Goal: Connect with others: Connect with other users

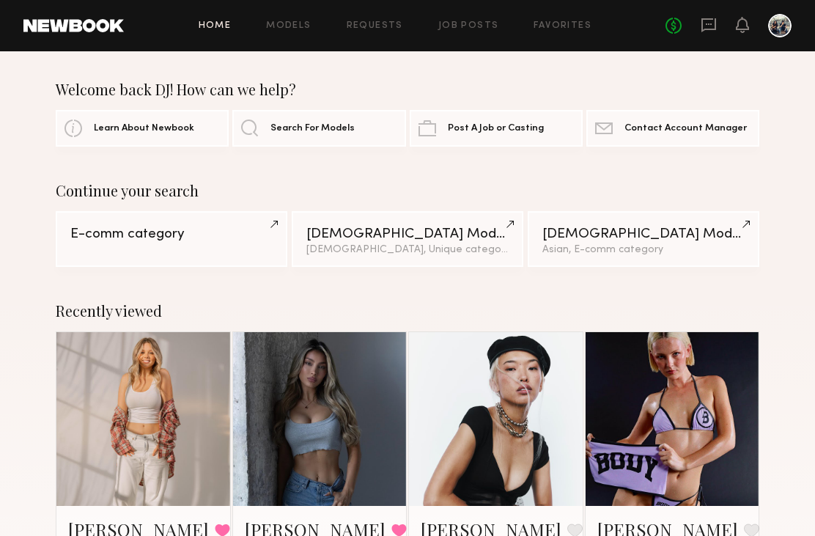
click at [711, 18] on icon at bounding box center [708, 25] width 15 height 14
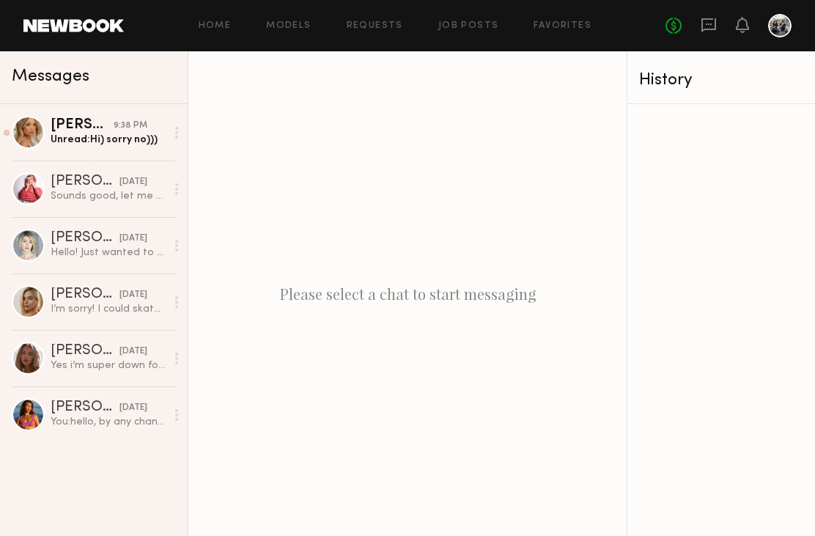
click at [117, 130] on div "9:38 PM" at bounding box center [131, 126] width 34 height 14
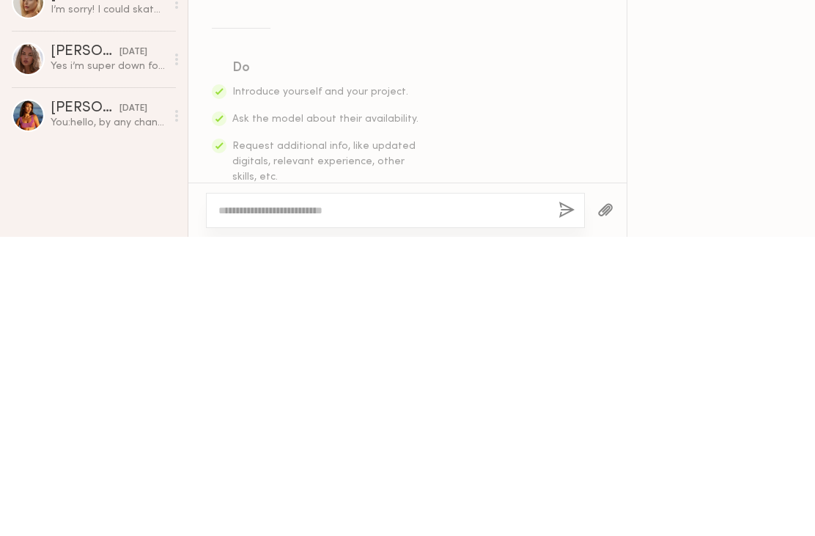
scroll to position [458, 0]
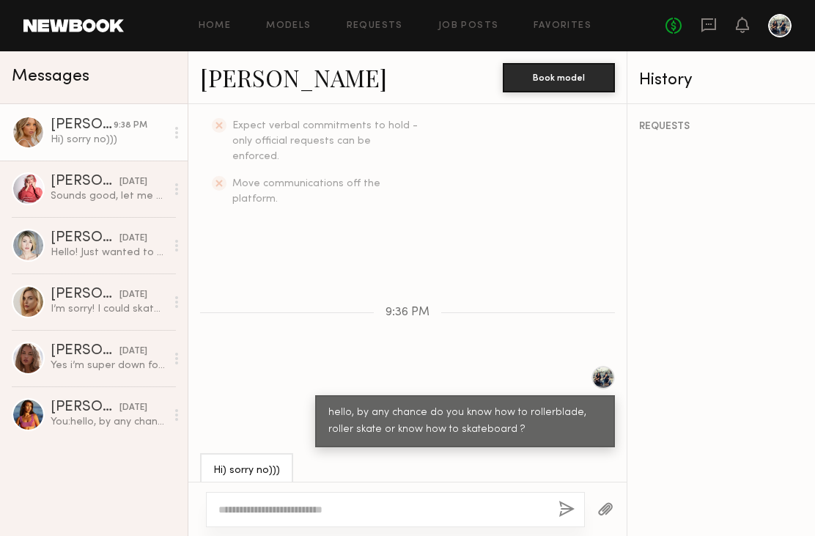
click at [232, 70] on link "Veronika V." at bounding box center [293, 78] width 187 height 32
click at [230, 69] on link "Veronika V." at bounding box center [293, 78] width 187 height 32
click at [58, 194] on div "Sounds good, let me know!" at bounding box center [108, 196] width 115 height 14
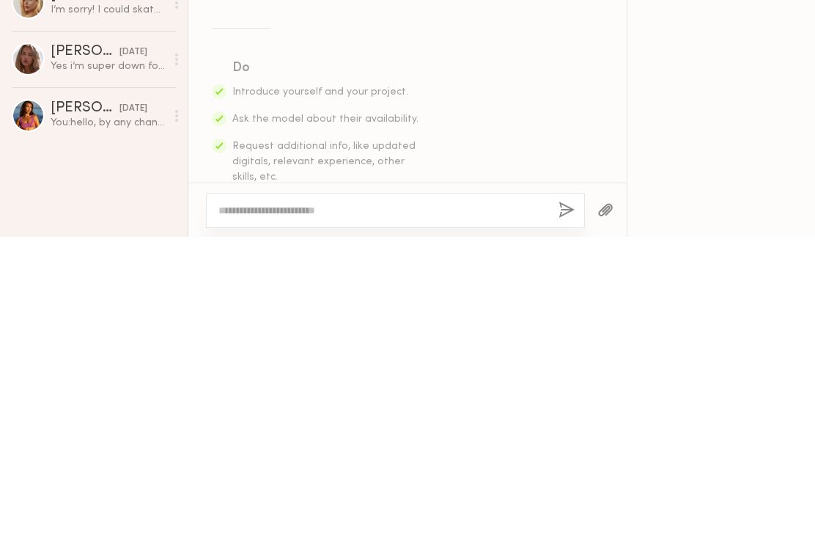
scroll to position [1746, 0]
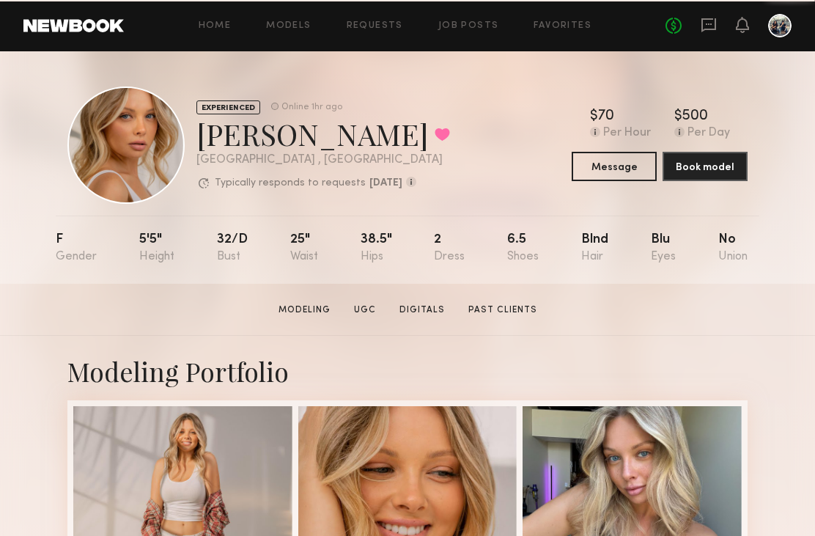
click at [511, 306] on link "Past Clients" at bounding box center [502, 309] width 81 height 13
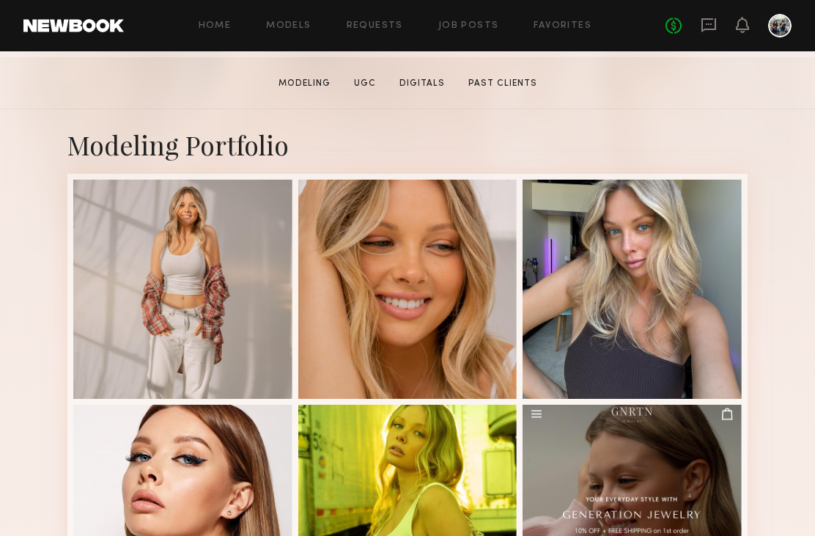
scroll to position [237, 0]
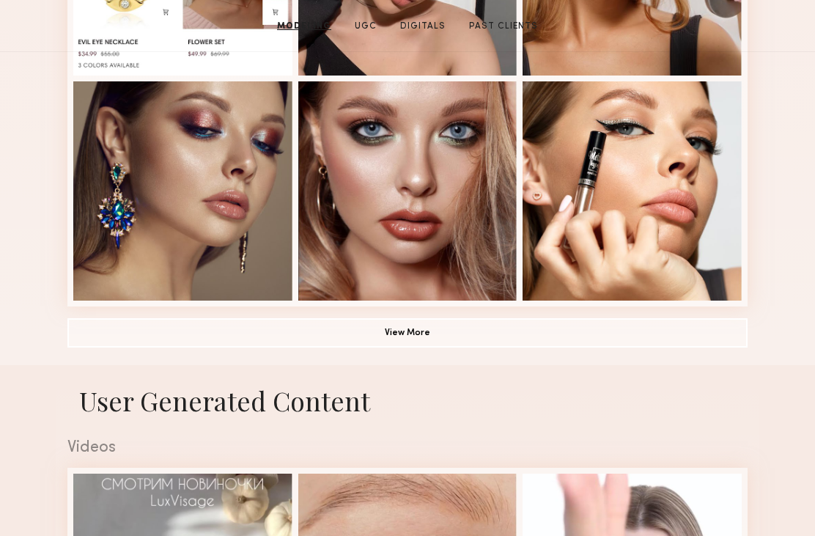
click at [424, 333] on button "View More" at bounding box center [407, 333] width 680 height 29
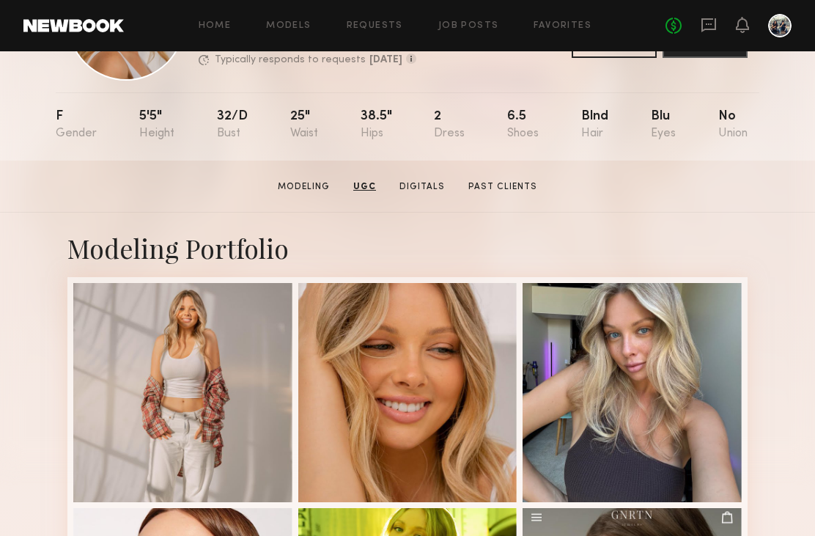
scroll to position [0, 0]
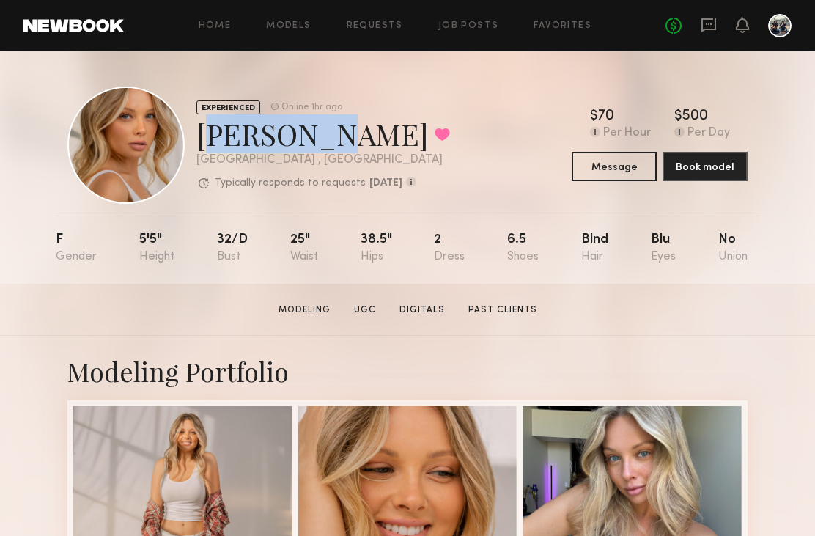
click at [320, 310] on link "Modeling" at bounding box center [305, 309] width 64 height 13
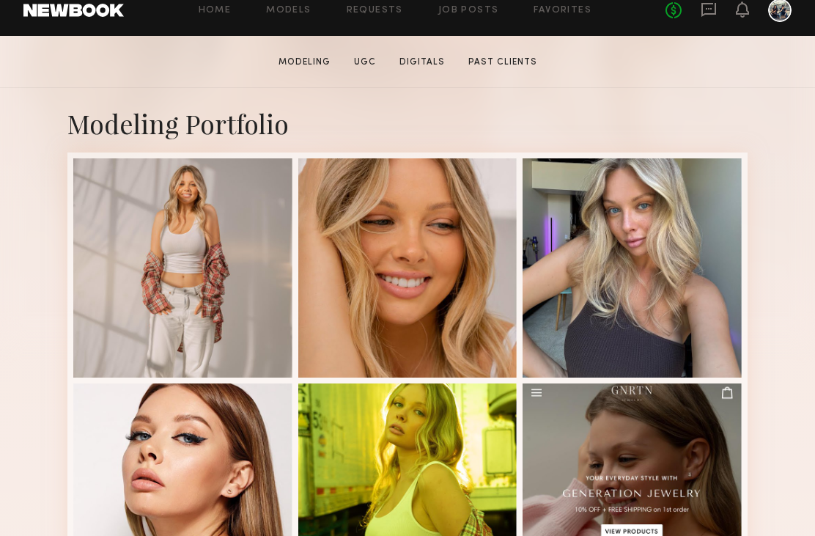
scroll to position [248, 0]
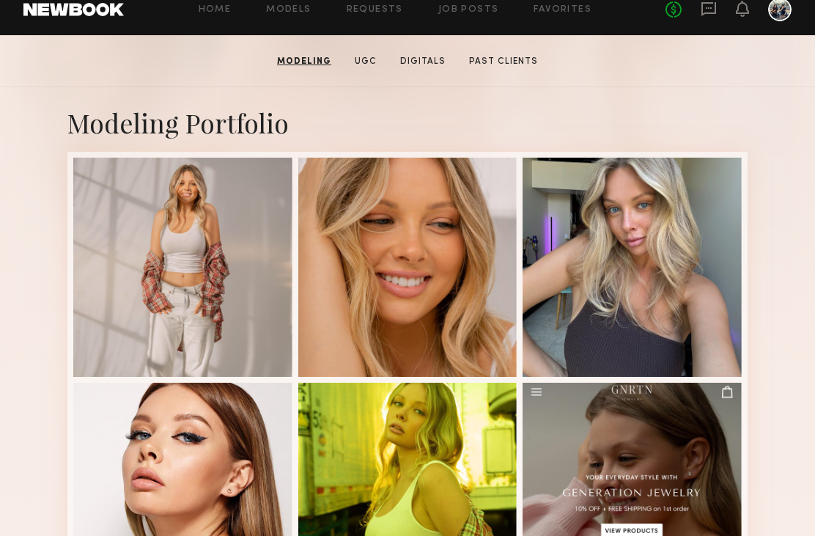
click at [701, 229] on div at bounding box center [631, 267] width 219 height 219
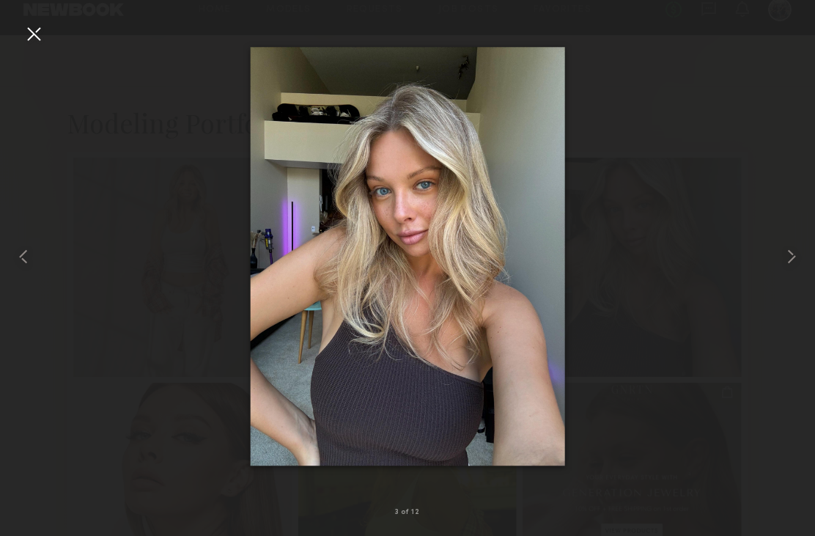
click at [783, 258] on common-icon at bounding box center [791, 256] width 23 height 23
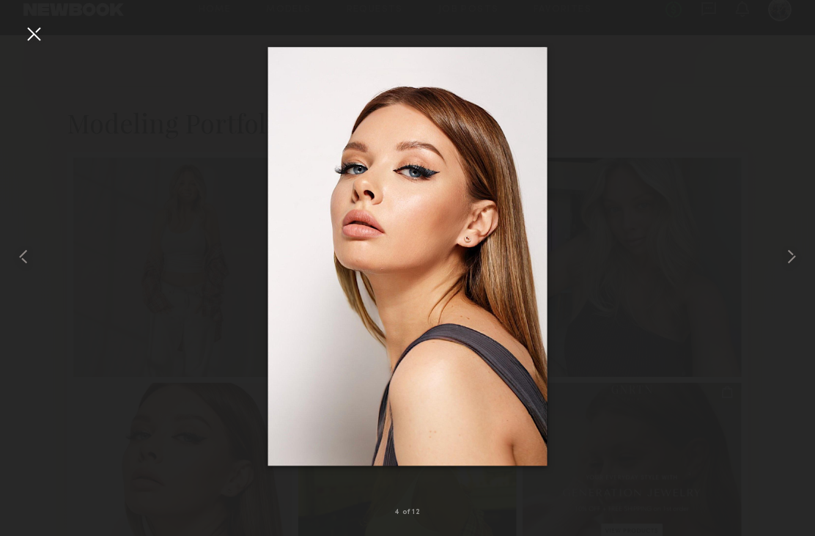
click at [787, 254] on common-icon at bounding box center [791, 256] width 23 height 23
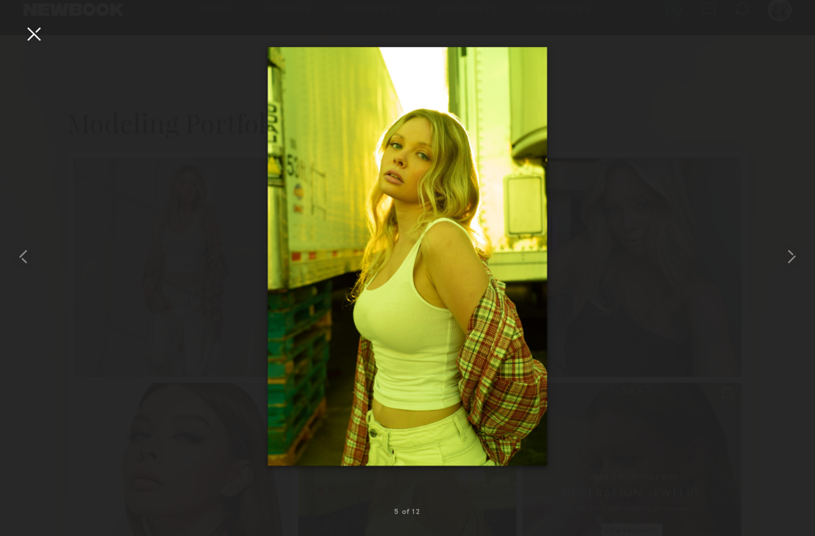
click at [785, 262] on common-icon at bounding box center [791, 256] width 23 height 23
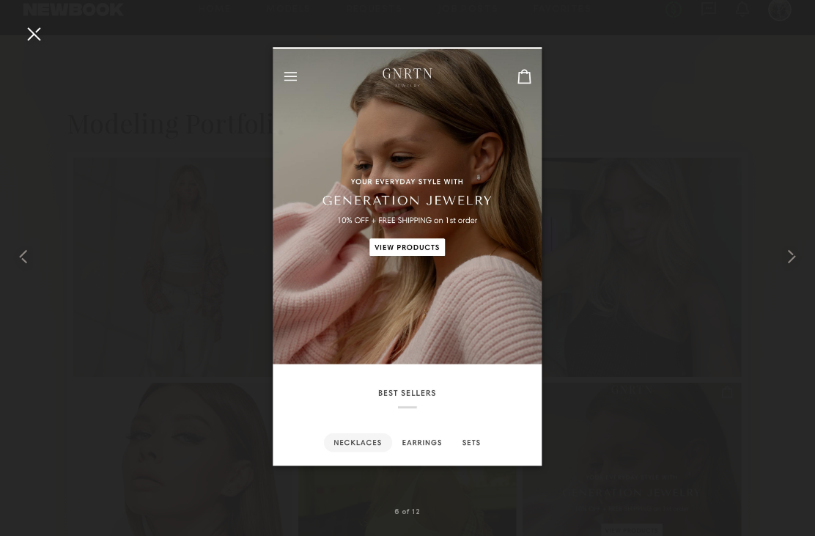
click at [789, 258] on common-icon at bounding box center [791, 256] width 23 height 23
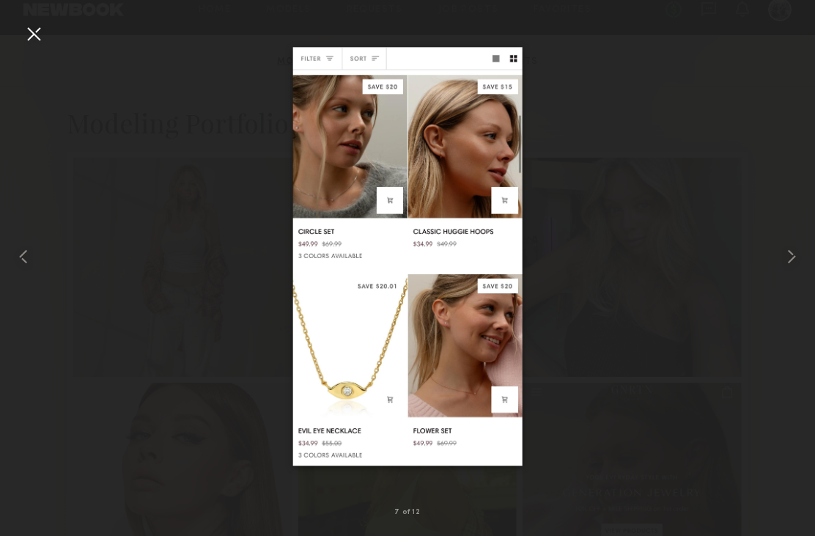
click at [793, 259] on common-icon at bounding box center [791, 256] width 23 height 23
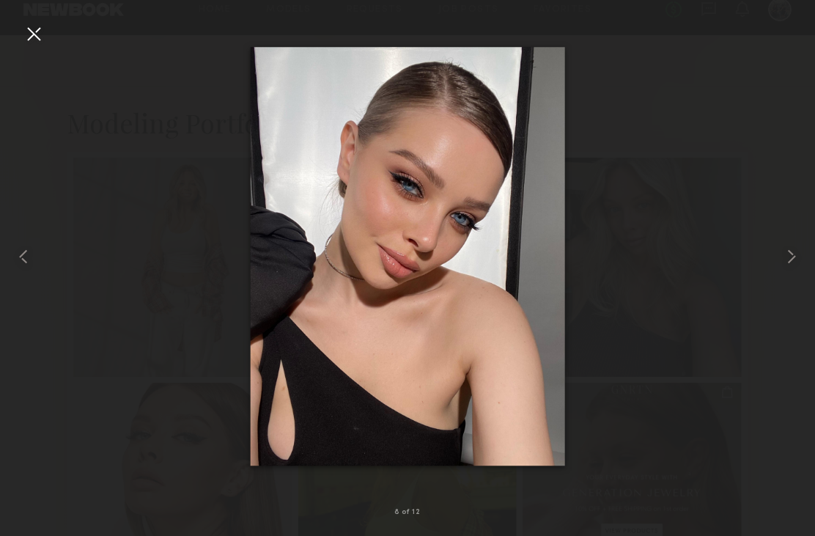
click at [794, 254] on common-icon at bounding box center [791, 256] width 23 height 23
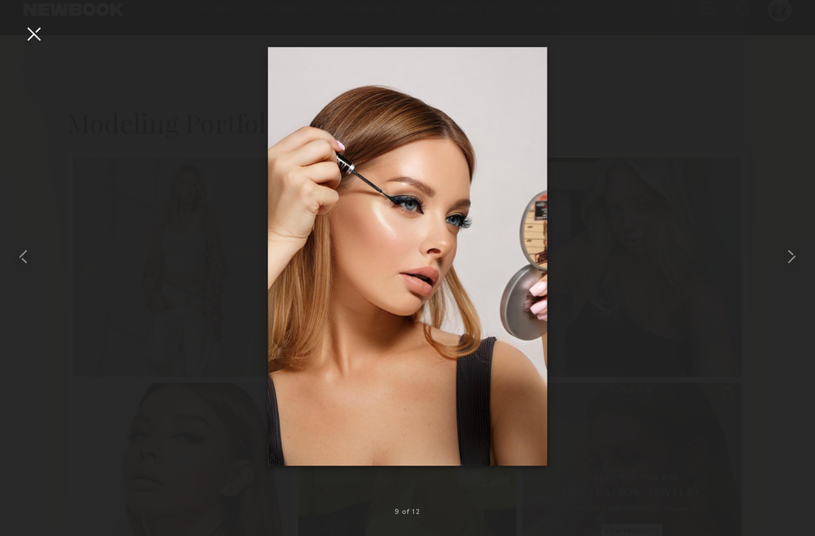
click at [794, 251] on common-icon at bounding box center [791, 256] width 23 height 23
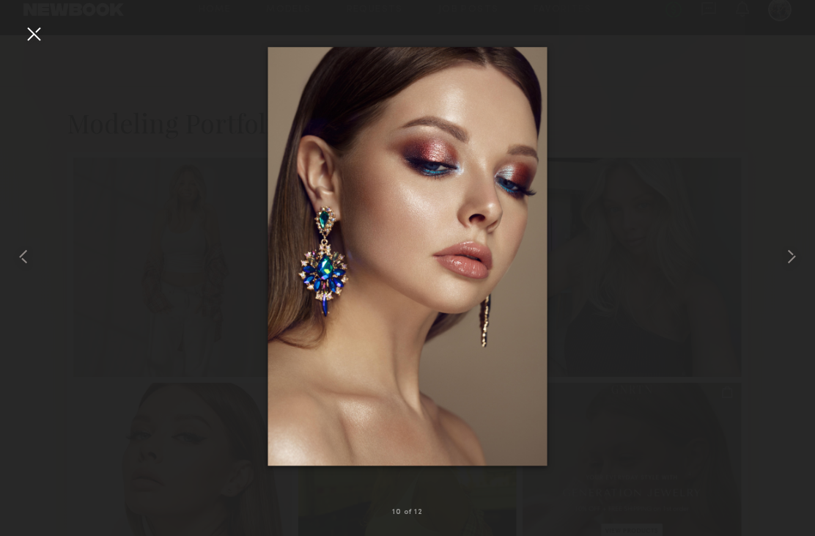
click at [791, 251] on common-icon at bounding box center [791, 256] width 23 height 23
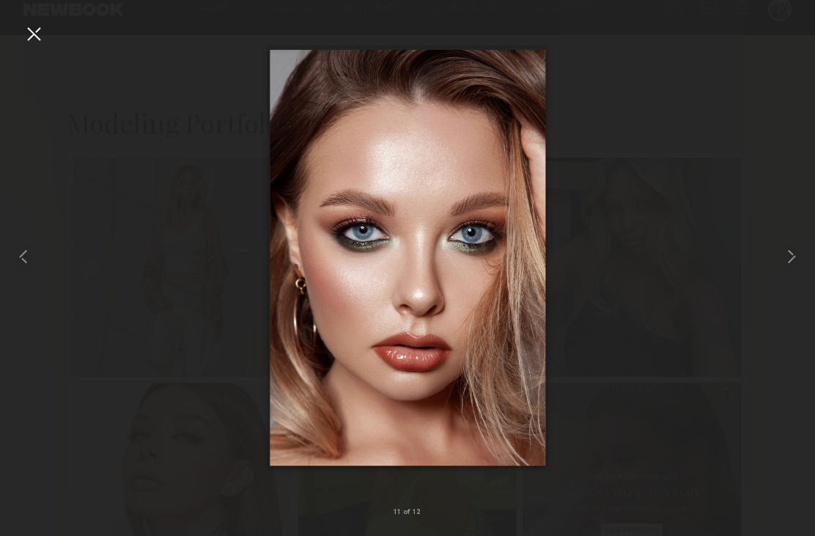
click at [792, 248] on common-icon at bounding box center [791, 256] width 23 height 23
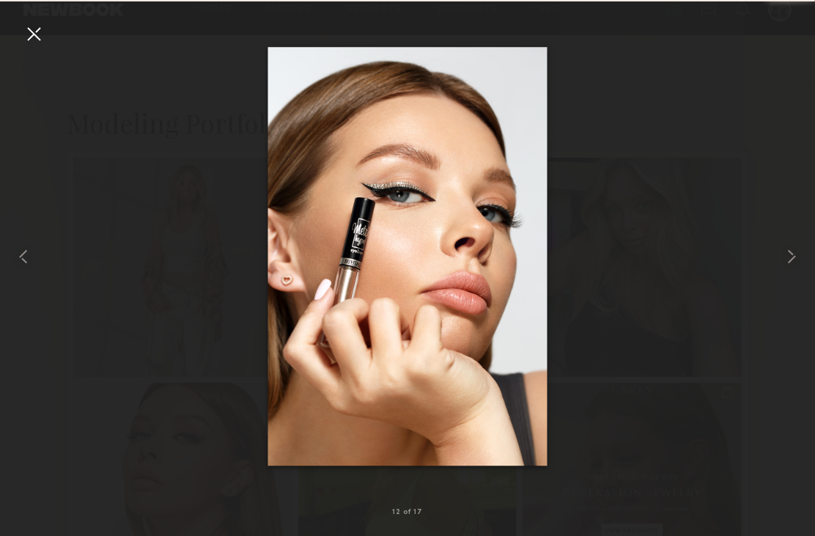
click at [792, 245] on common-icon at bounding box center [791, 256] width 23 height 23
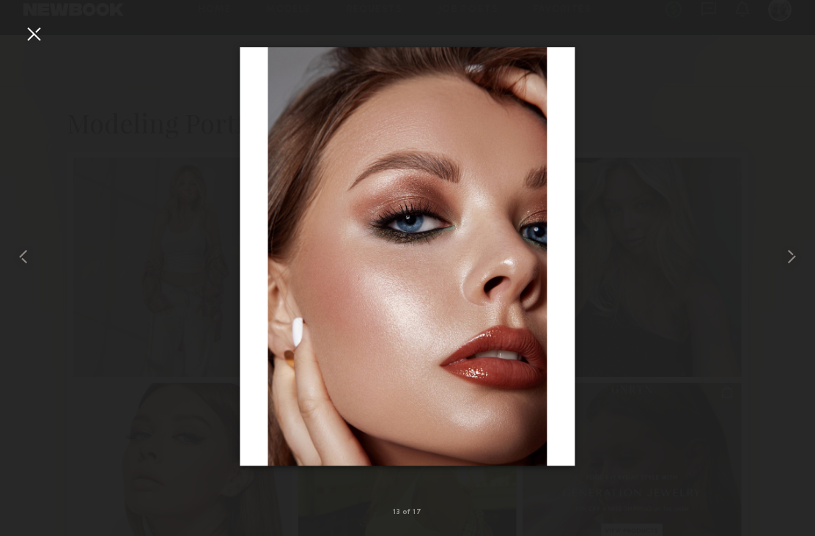
click at [39, 27] on div at bounding box center [33, 33] width 23 height 23
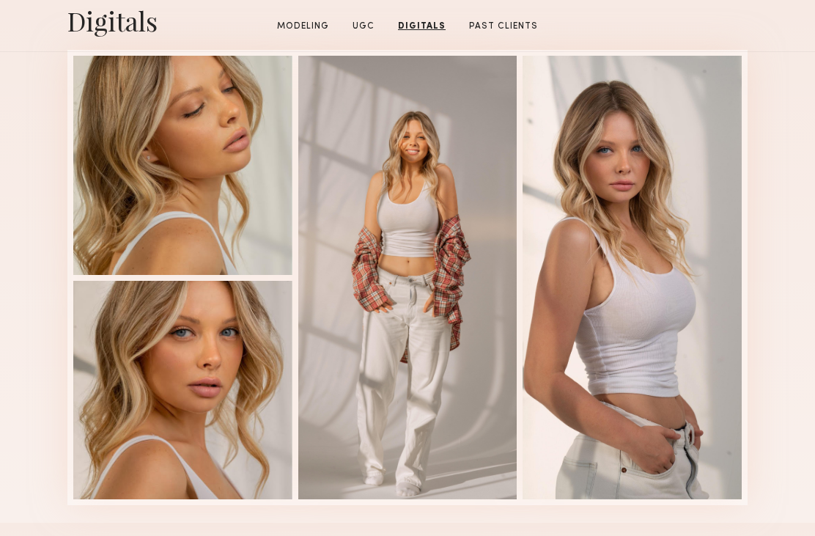
scroll to position [2171, 0]
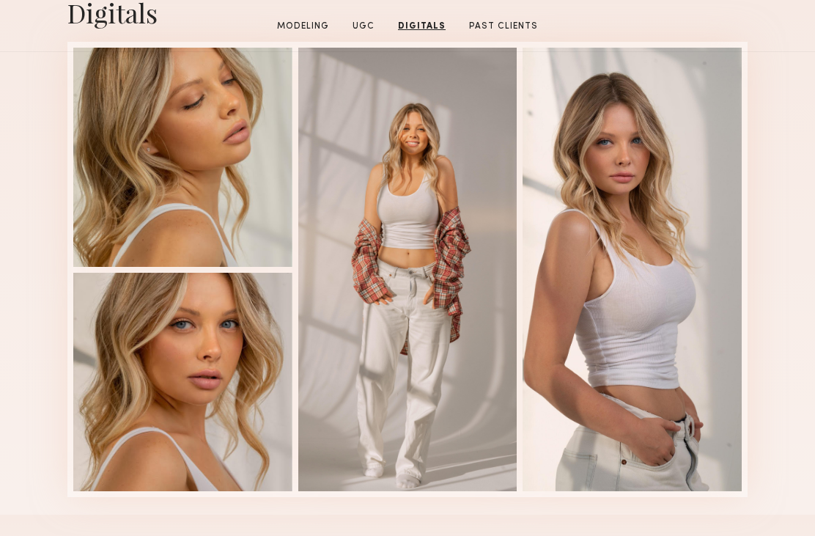
click at [700, 258] on div at bounding box center [631, 269] width 219 height 443
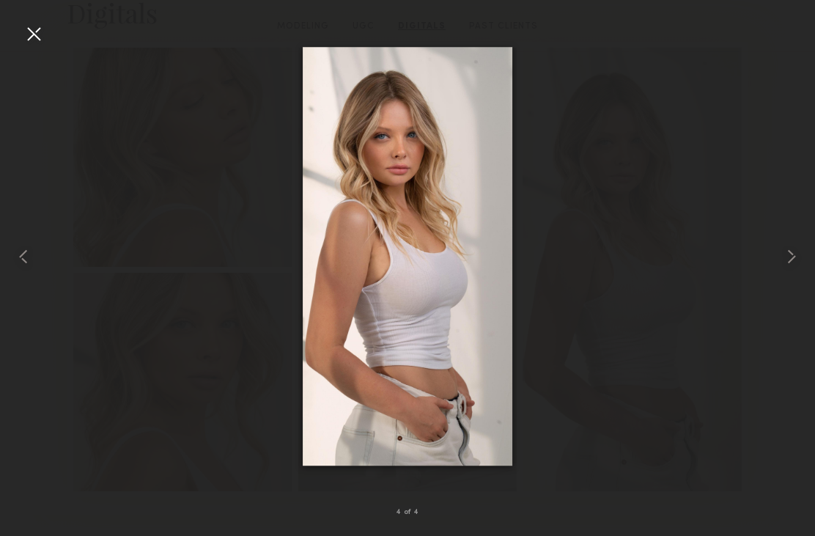
click at [474, 350] on img at bounding box center [408, 256] width 210 height 419
